Goal: Navigation & Orientation: Find specific page/section

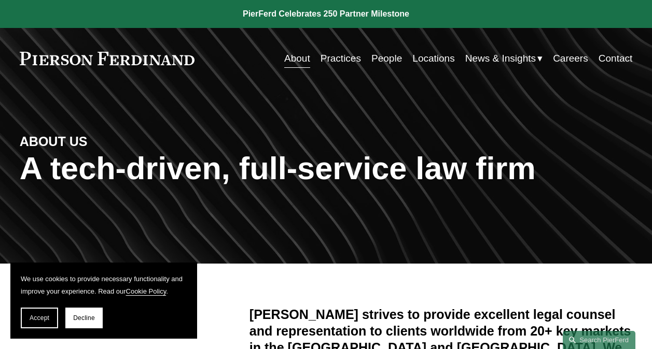
click at [380, 253] on div "ABOUT US A tech-driven, full-service law firm" at bounding box center [326, 176] width 652 height 175
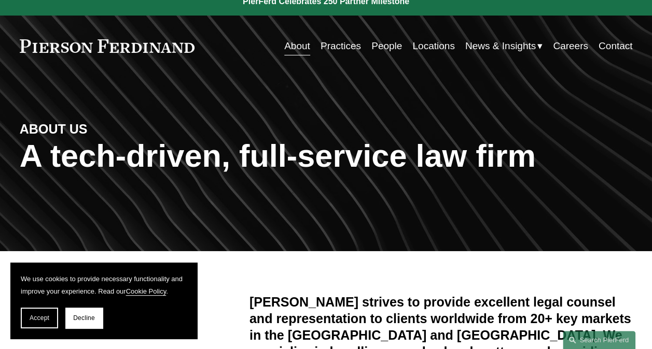
scroll to position [12, 0]
click at [570, 49] on link "Careers" at bounding box center [570, 46] width 35 height 20
